Goal: Book appointment/travel/reservation

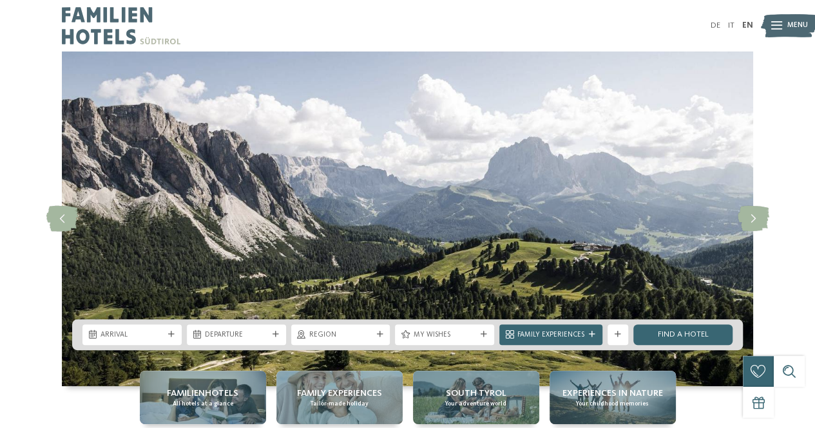
click at [794, 270] on div "slide 1 of 4" at bounding box center [407, 219] width 815 height 335
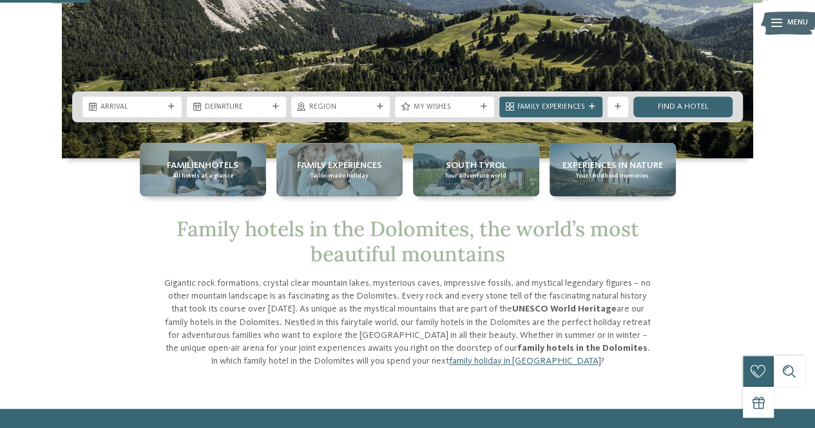
scroll to position [232, 0]
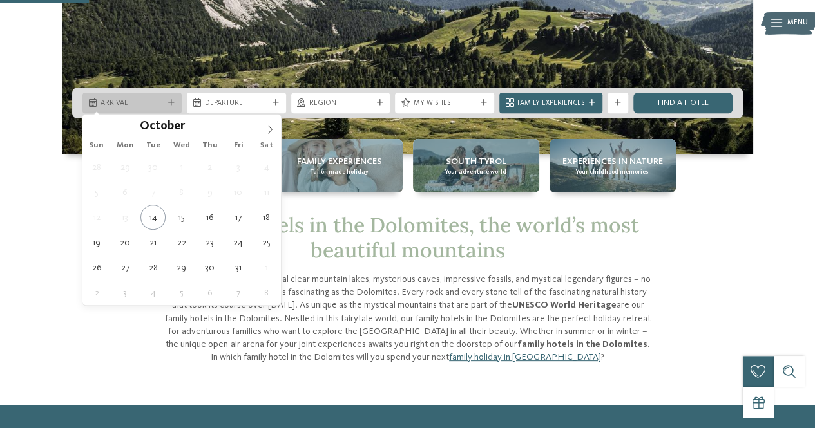
click at [159, 95] on div "Arrival" at bounding box center [131, 103] width 99 height 21
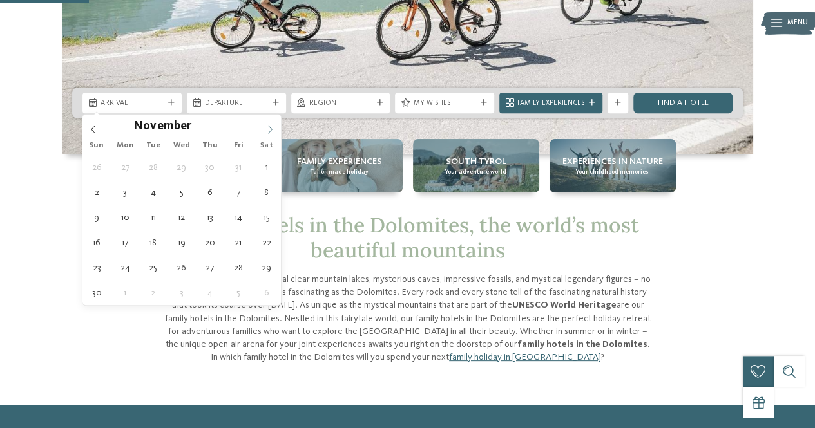
click at [267, 130] on icon at bounding box center [269, 129] width 9 height 9
type input "****"
click at [267, 130] on icon at bounding box center [269, 129] width 9 height 9
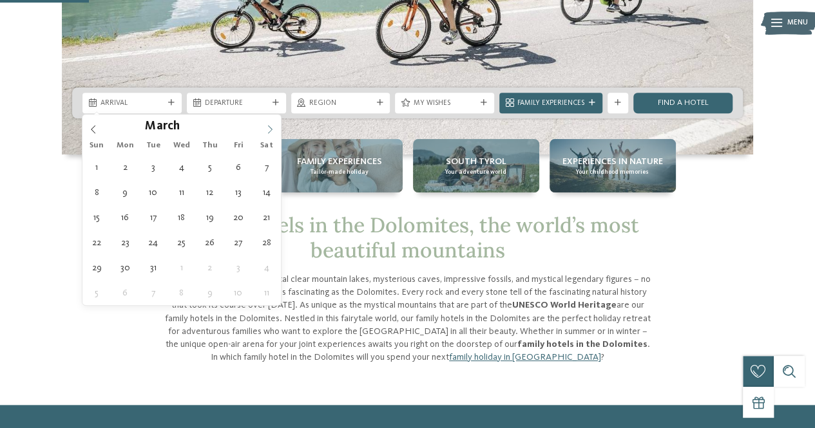
click at [267, 130] on icon at bounding box center [269, 129] width 9 height 9
click at [93, 128] on icon at bounding box center [93, 129] width 9 height 9
type div "[DATE]"
type input "****"
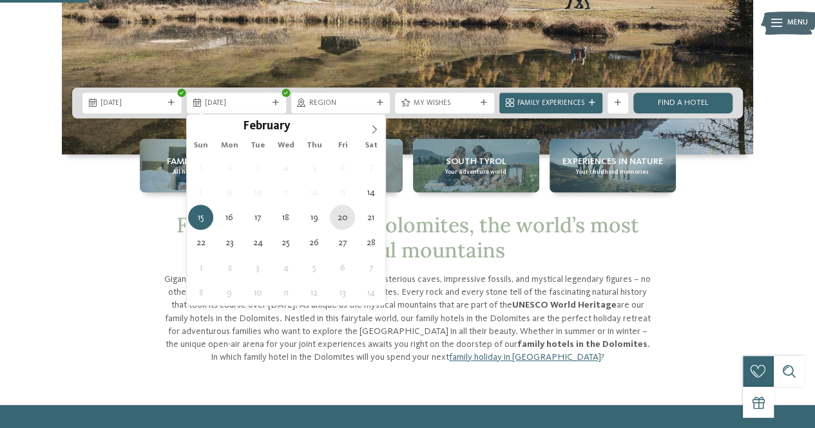
type div "[DATE]"
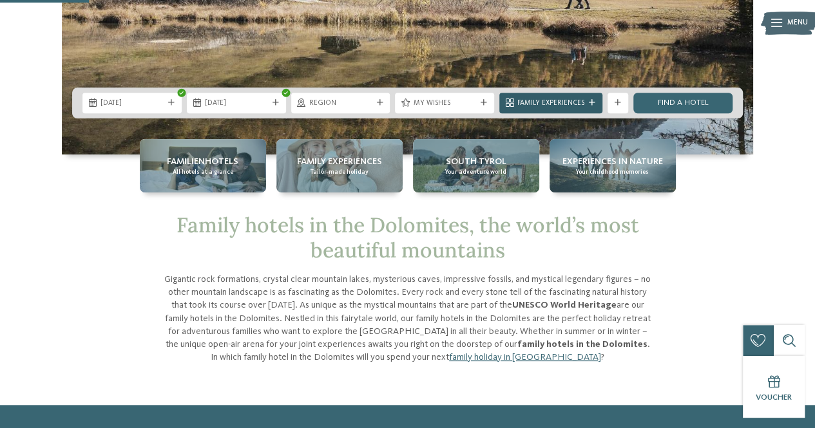
click at [571, 104] on span "Family Experiences" at bounding box center [550, 104] width 67 height 10
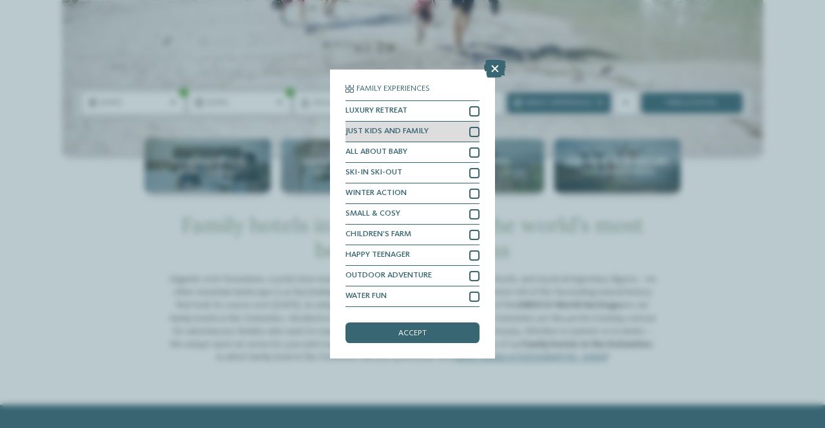
click at [472, 131] on div at bounding box center [474, 132] width 10 height 10
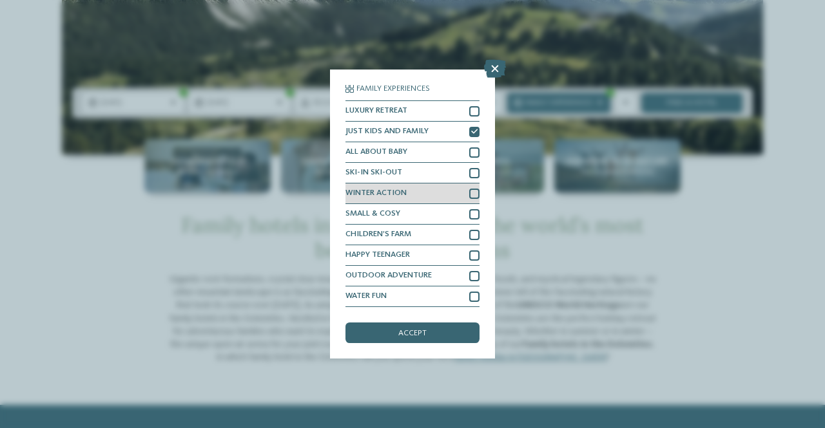
click at [474, 193] on div at bounding box center [474, 194] width 10 height 10
click at [479, 296] on div "Family Experiences LUXURY RETREAT JUST KIDS AND FAMILY" at bounding box center [412, 215] width 165 height 290
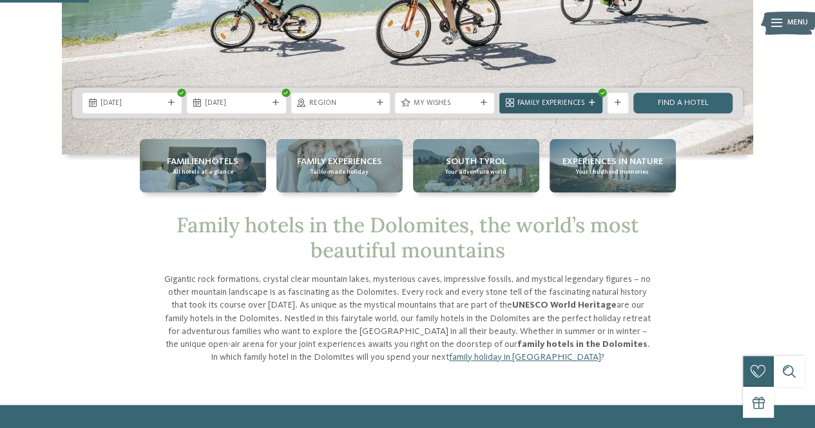
click at [595, 102] on icon at bounding box center [592, 103] width 6 height 6
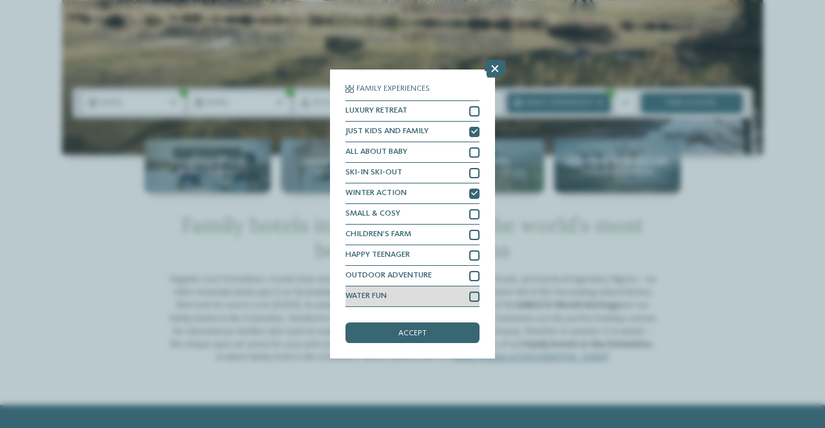
click at [473, 296] on div at bounding box center [474, 297] width 10 height 10
click at [455, 332] on div "accept" at bounding box center [412, 333] width 134 height 21
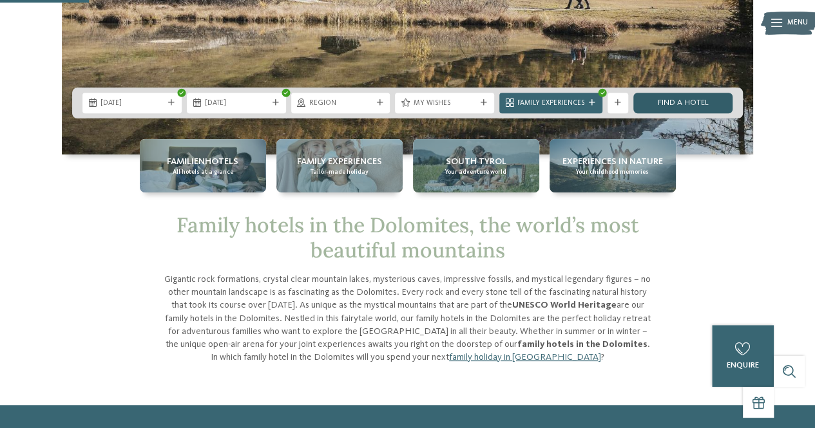
click at [704, 101] on link "Find a hotel" at bounding box center [682, 103] width 99 height 21
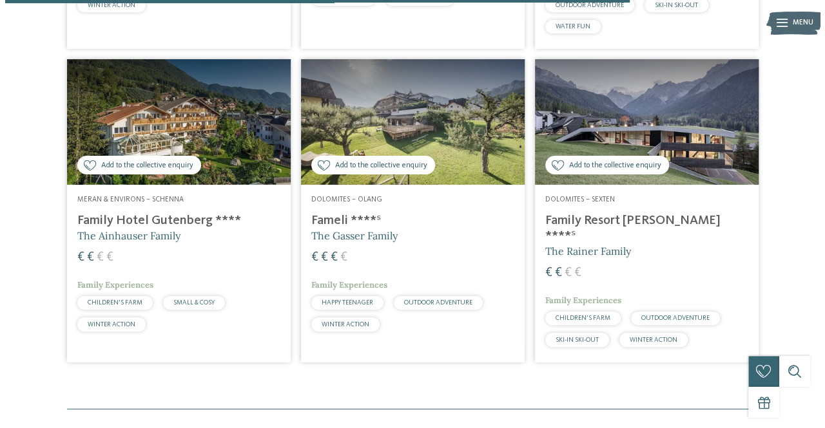
scroll to position [1685, 0]
